Goal: Task Accomplishment & Management: Manage account settings

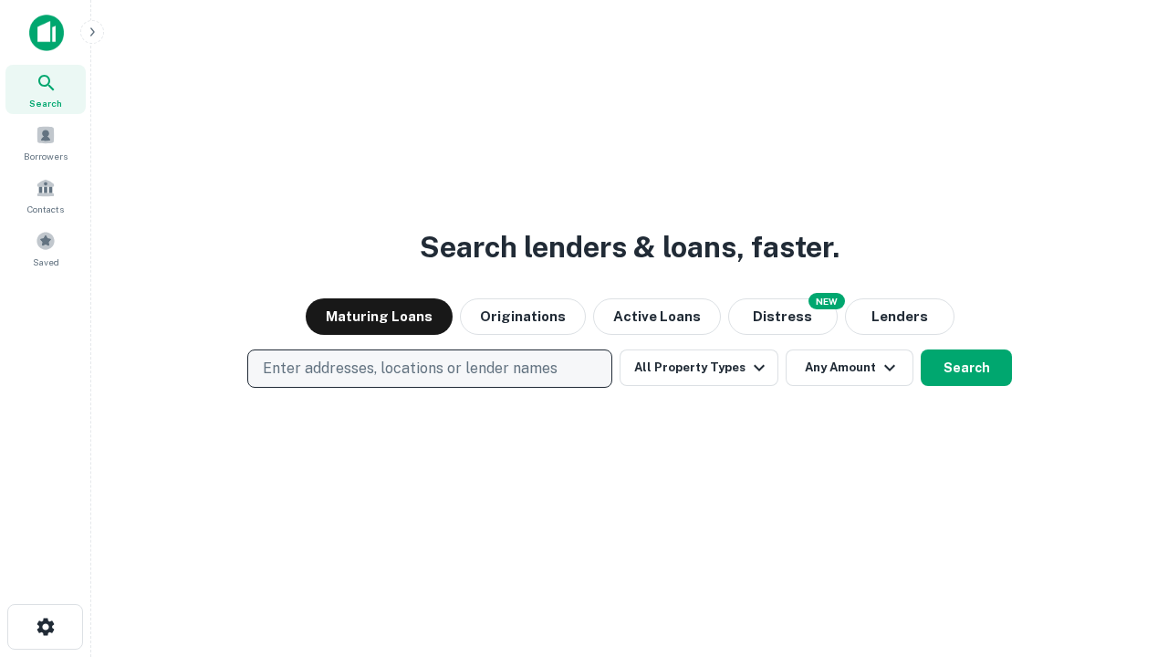
click at [429, 369] on p "Enter addresses, locations or lender names" at bounding box center [410, 369] width 295 height 22
type input "**********"
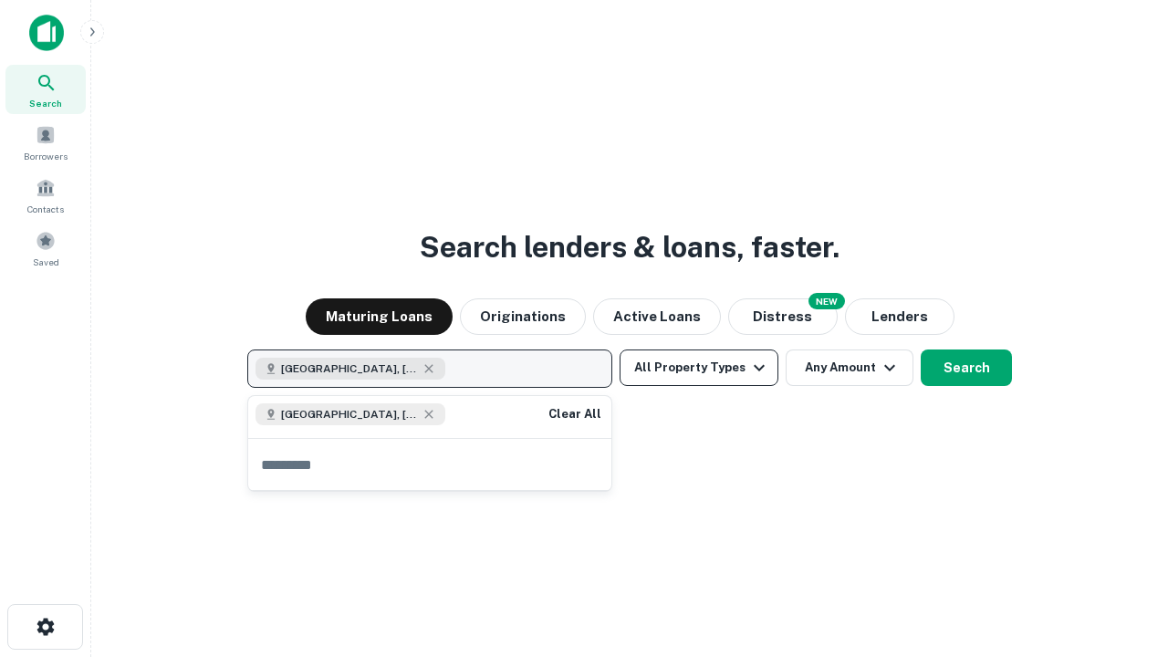
click at [699, 368] on button "All Property Types" at bounding box center [699, 368] width 159 height 37
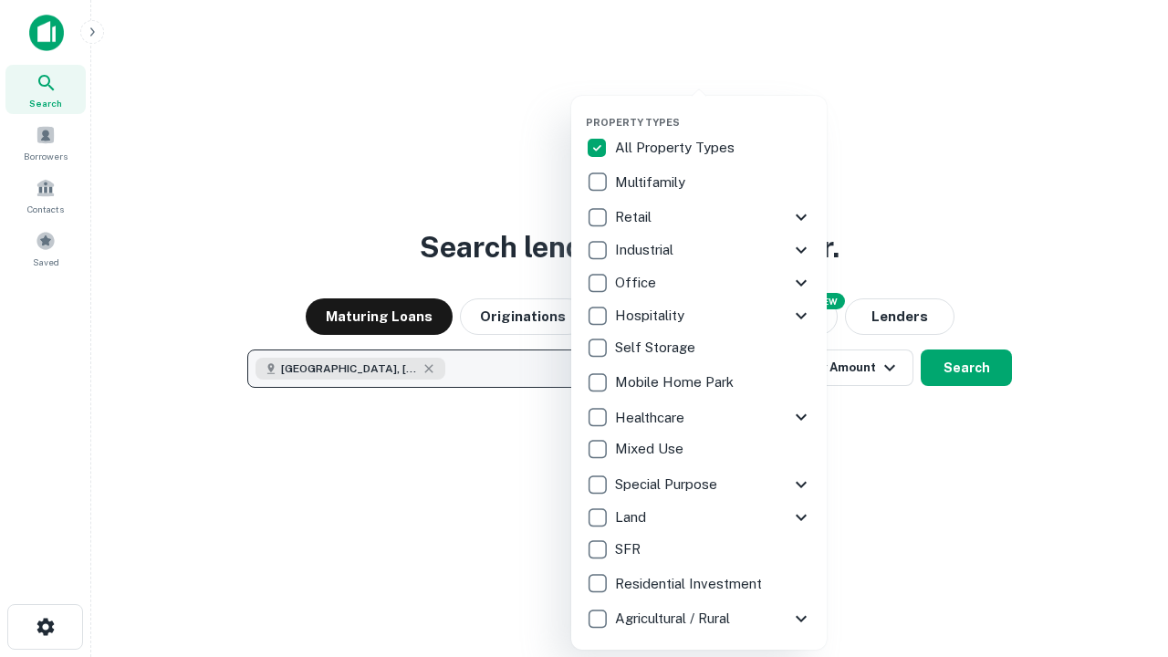
click at [714, 110] on button "button" at bounding box center [714, 110] width 256 height 1
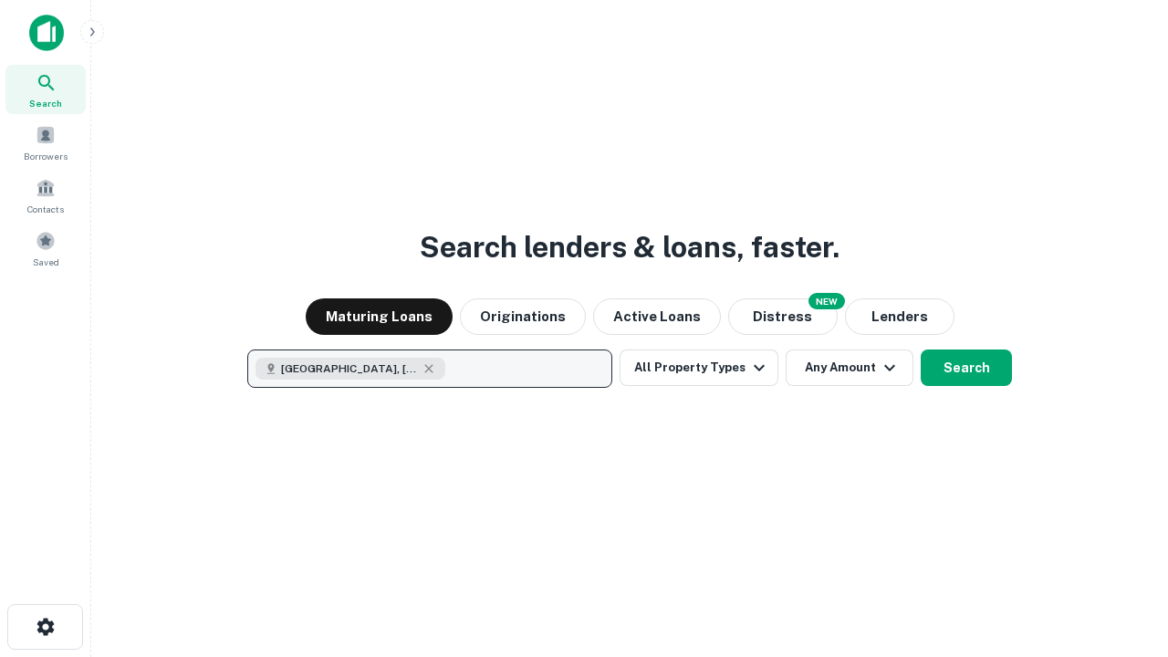
scroll to position [29, 0]
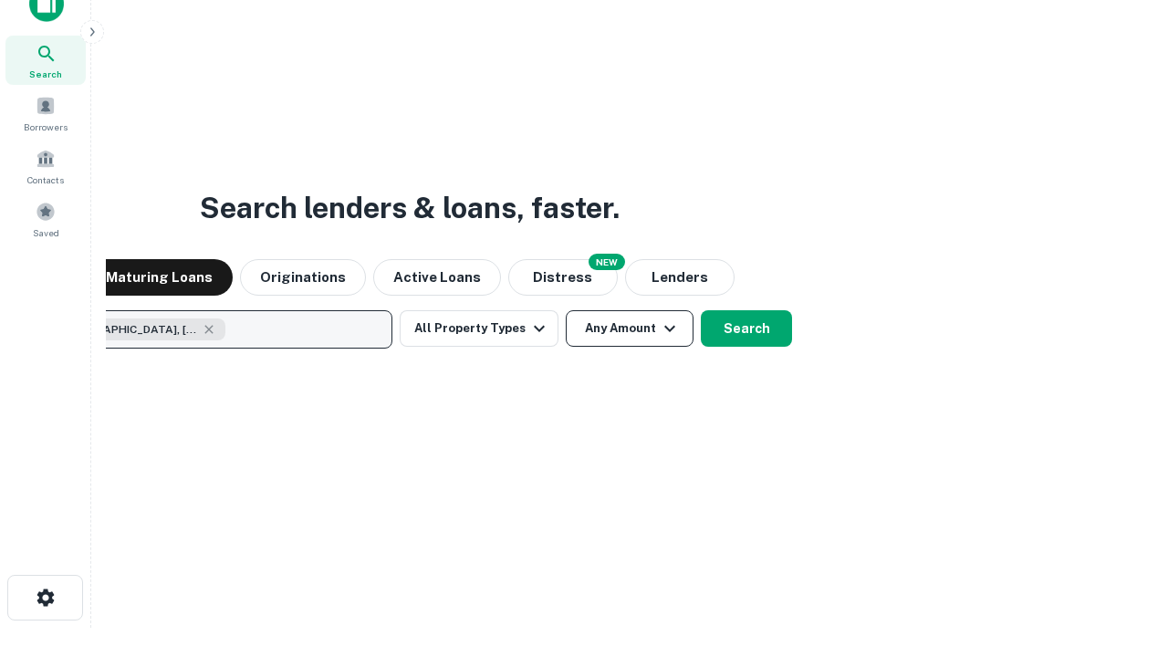
click at [566, 310] on button "Any Amount" at bounding box center [630, 328] width 128 height 37
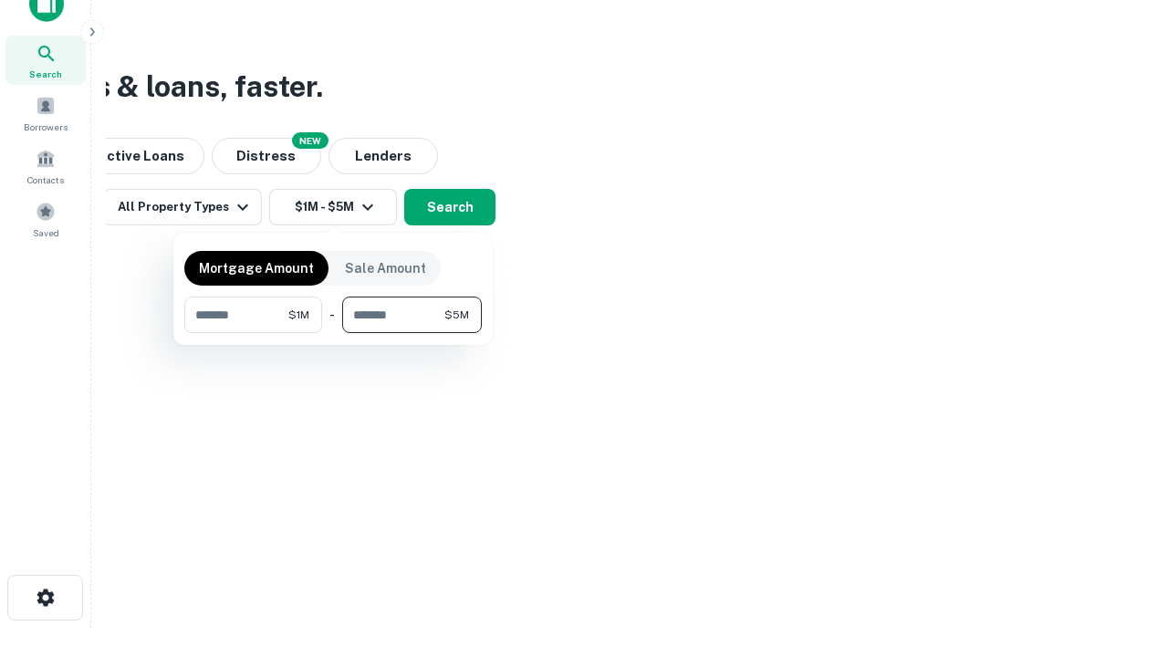
type input "*******"
click at [333, 333] on button "button" at bounding box center [333, 333] width 298 height 1
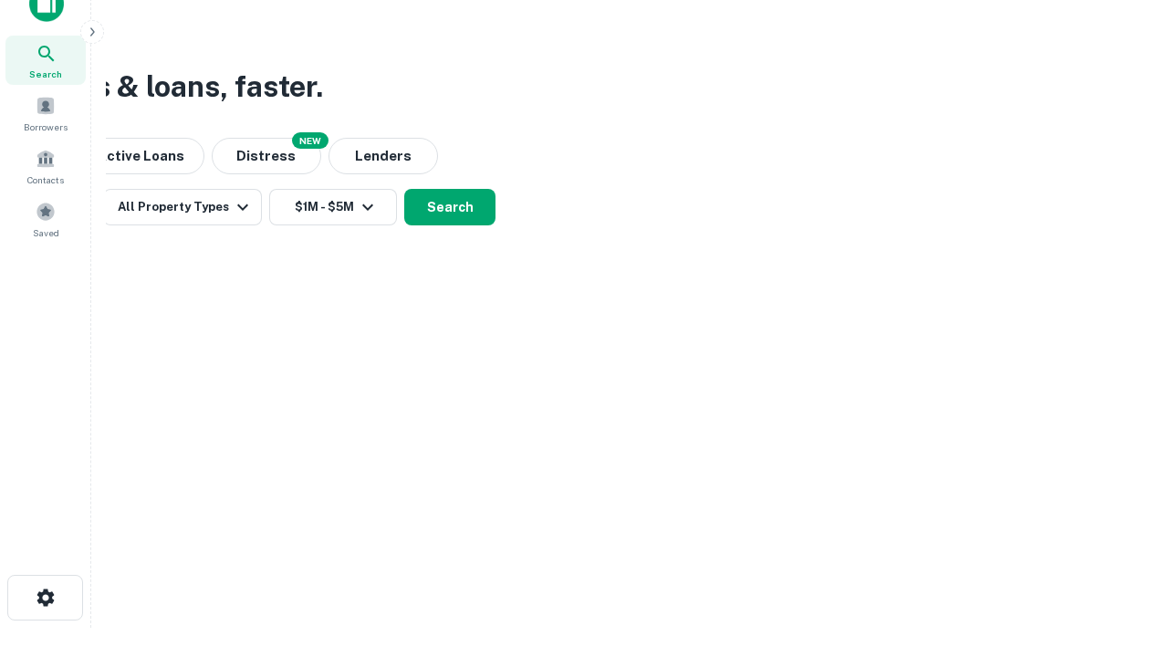
scroll to position [29, 0]
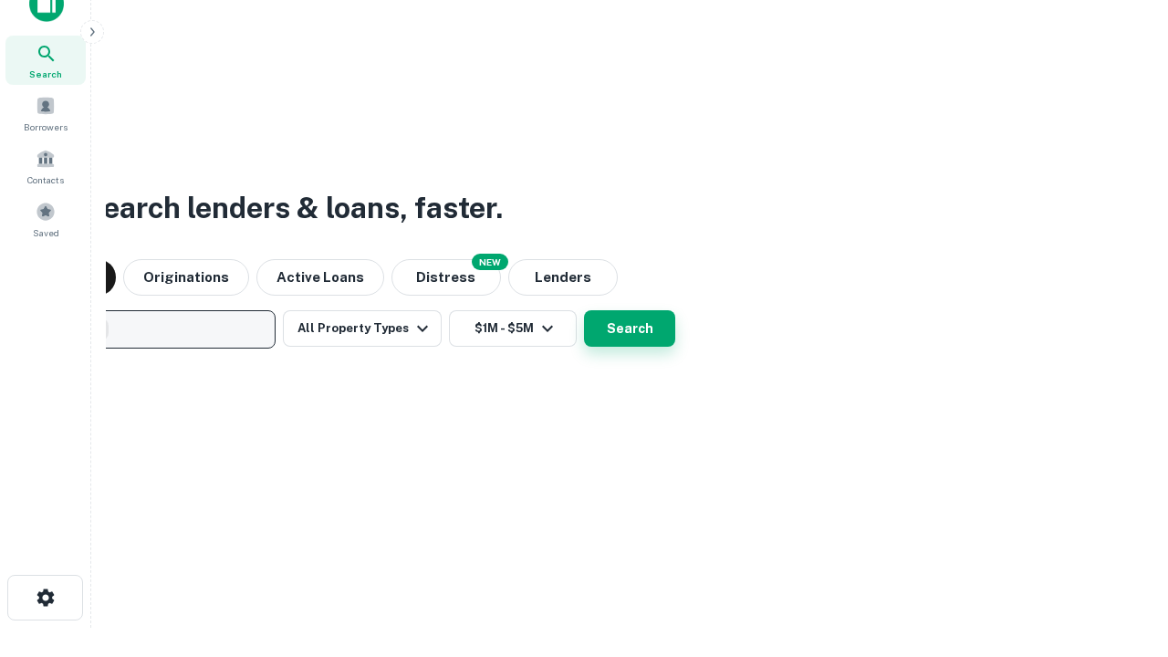
click at [584, 310] on button "Search" at bounding box center [629, 328] width 91 height 37
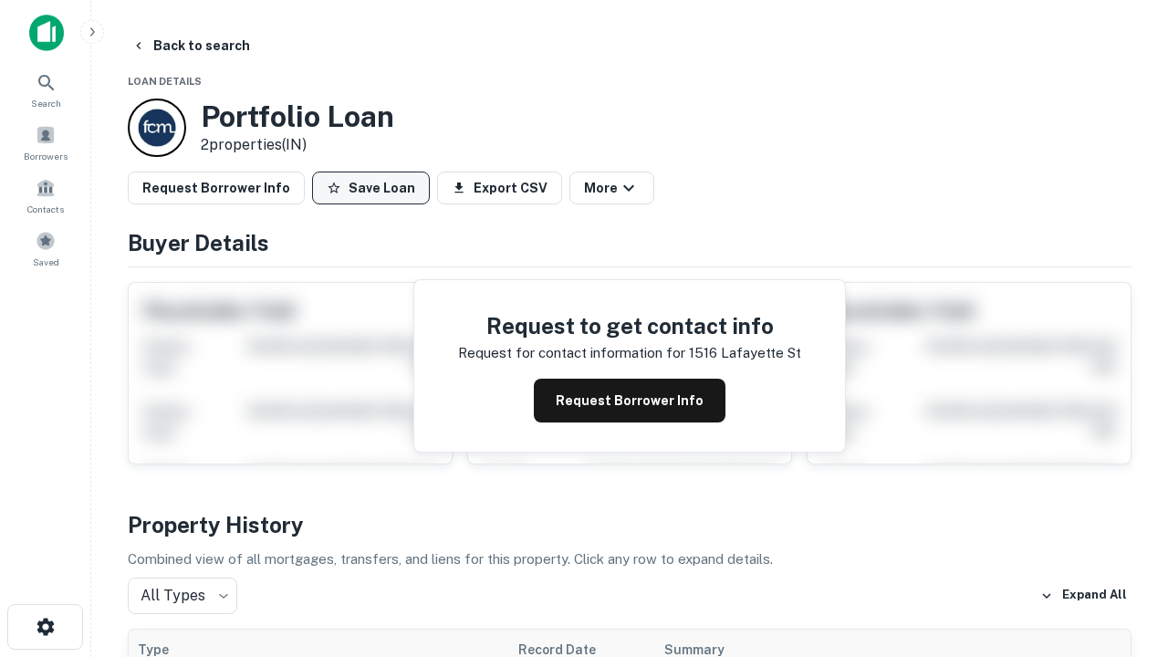
click at [371, 188] on button "Save Loan" at bounding box center [371, 188] width 118 height 33
click at [375, 188] on button "Loan Saved" at bounding box center [375, 188] width 126 height 33
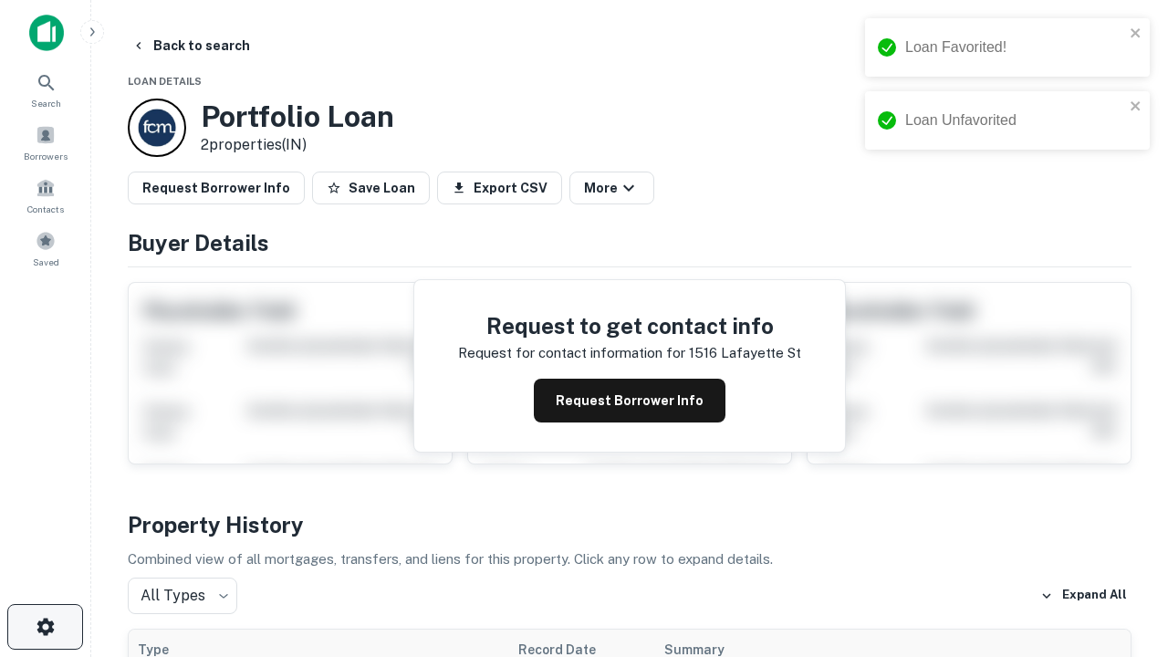
click at [45, 627] on icon "button" at bounding box center [46, 627] width 22 height 22
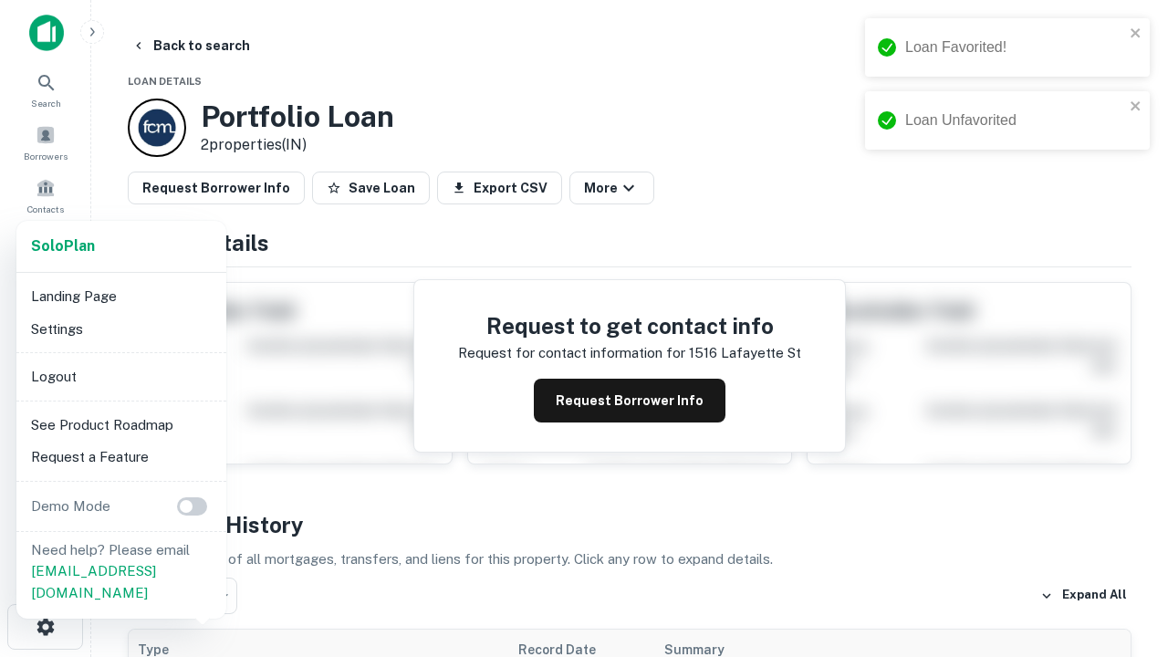
click at [120, 376] on li "Logout" at bounding box center [121, 376] width 195 height 33
